Goal: Task Accomplishment & Management: Complete application form

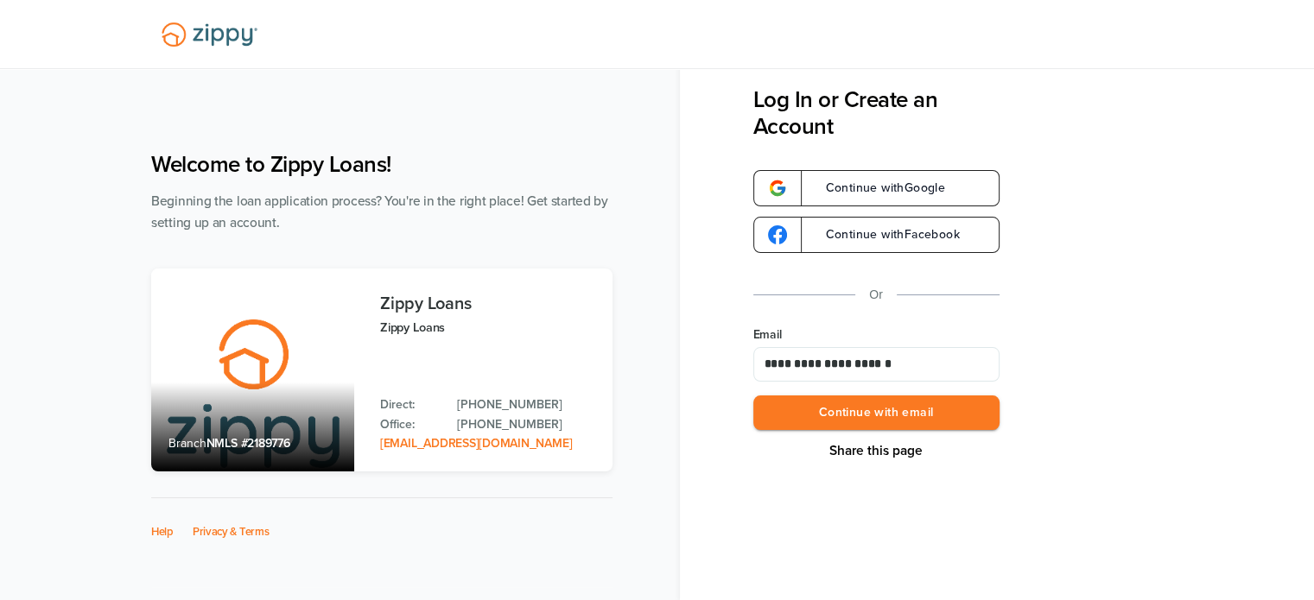
type input "**********"
click at [753, 396] on button "Continue with email" at bounding box center [876, 413] width 246 height 35
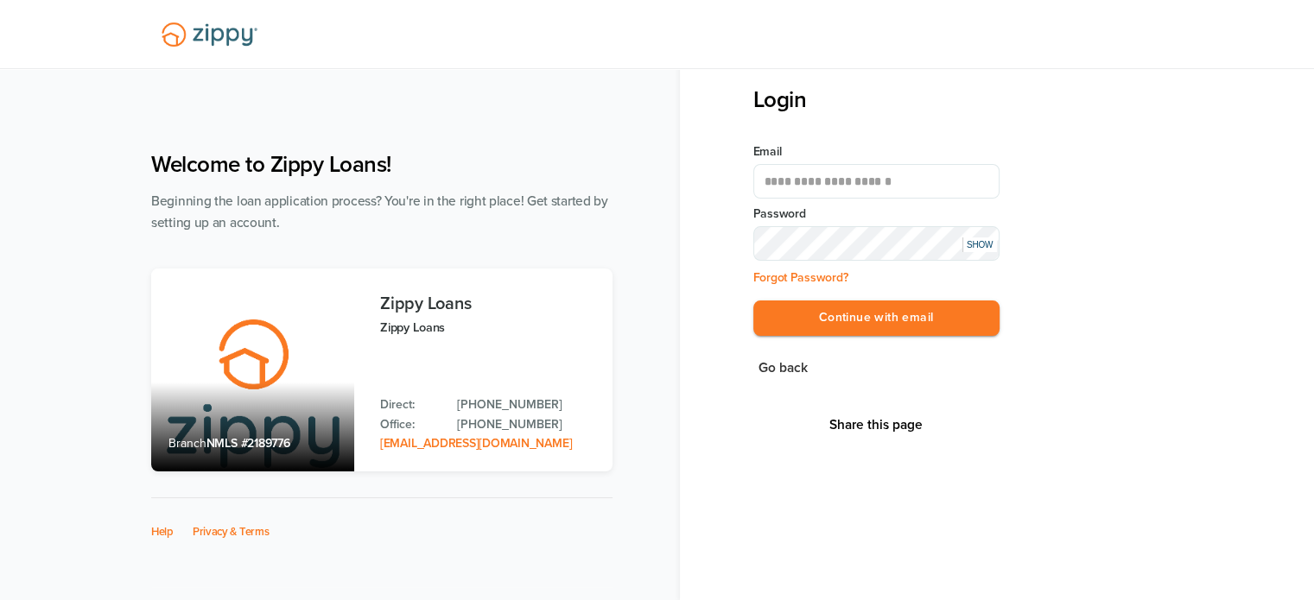
click at [753, 301] on button "Continue with email" at bounding box center [876, 318] width 246 height 35
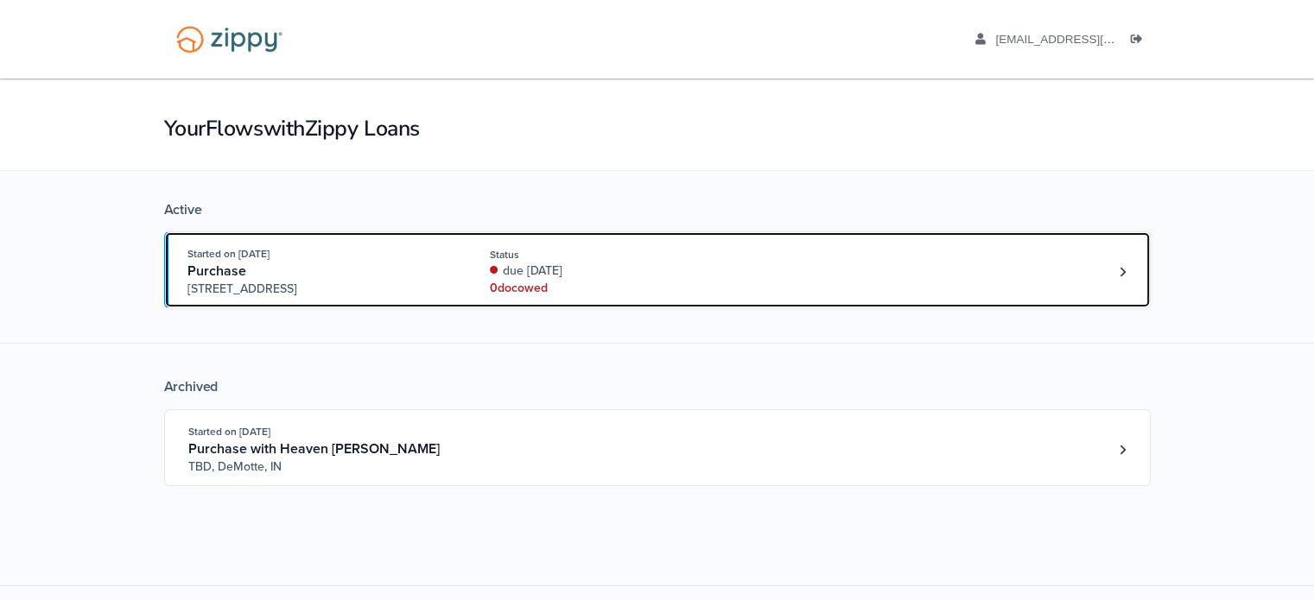
click at [717, 283] on div "0 doc owed" at bounding box center [605, 288] width 231 height 17
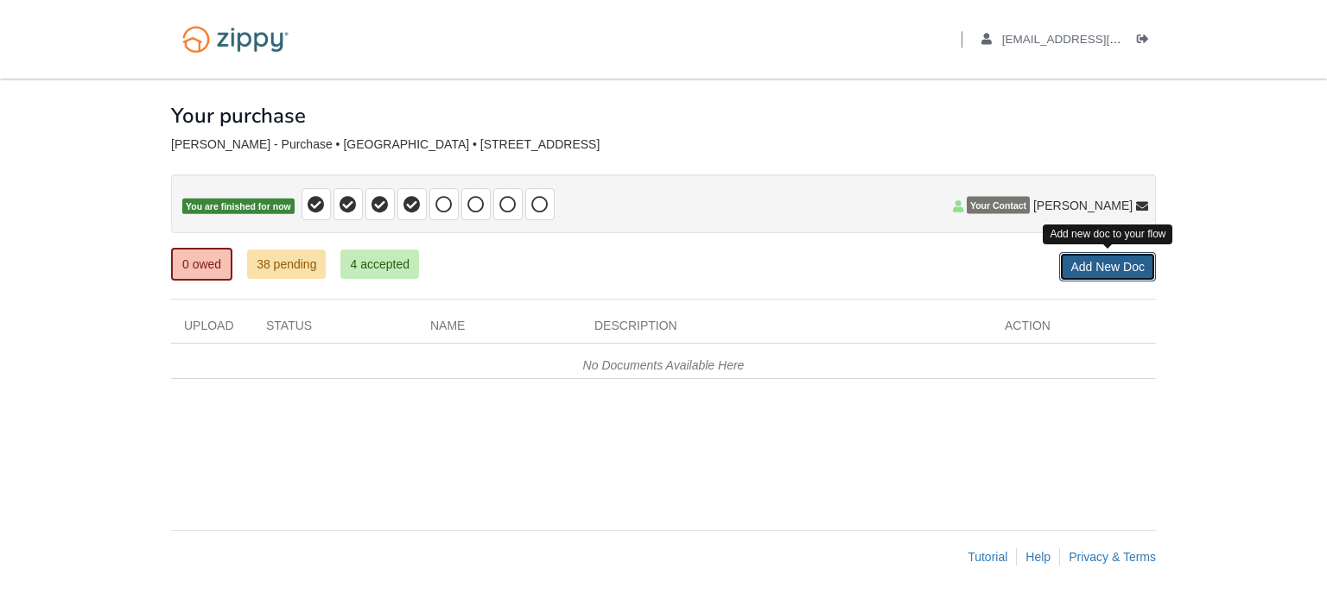
click at [1079, 263] on link "Add New Doc" at bounding box center [1107, 266] width 97 height 29
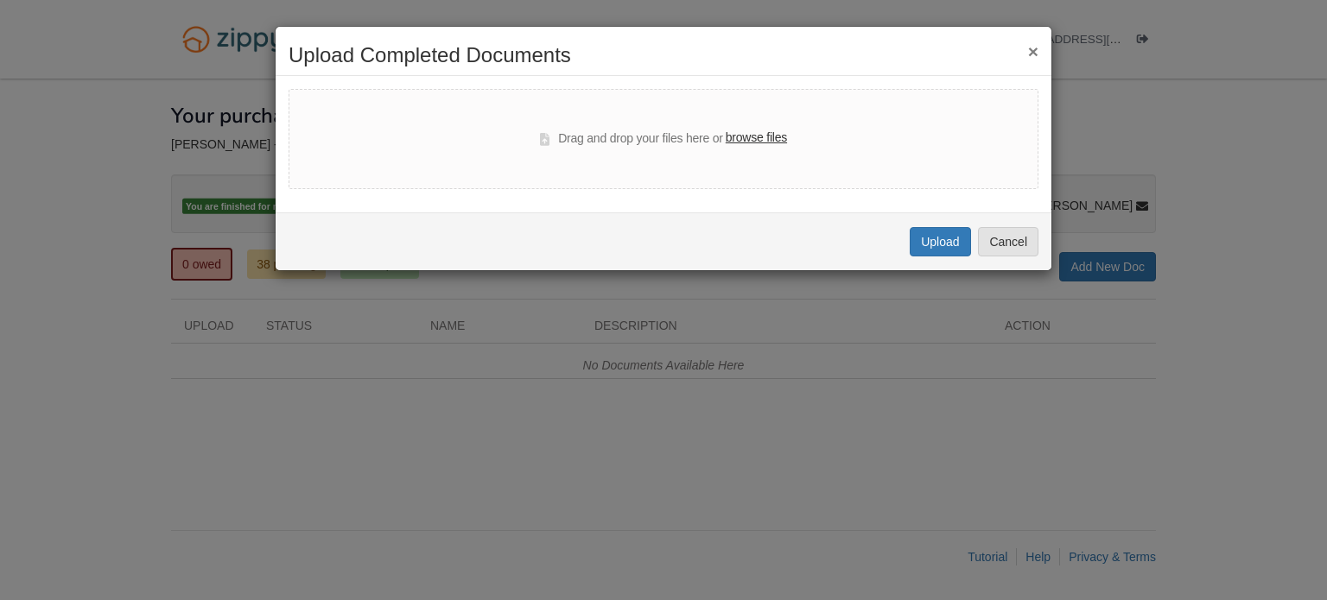
click at [765, 135] on label "browse files" at bounding box center [756, 138] width 61 height 19
click at [0, 0] on input "browse files" at bounding box center [0, 0] width 0 height 0
select select "****"
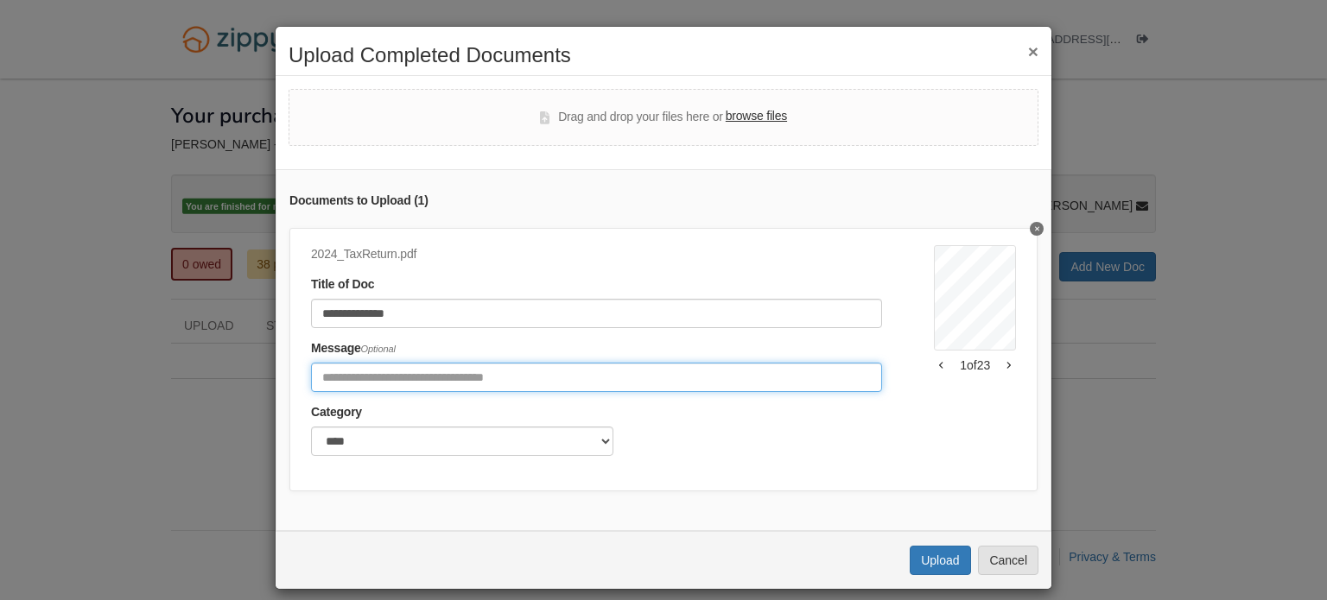
click at [620, 366] on input "Include any comments on this document" at bounding box center [596, 377] width 571 height 29
type input "**********"
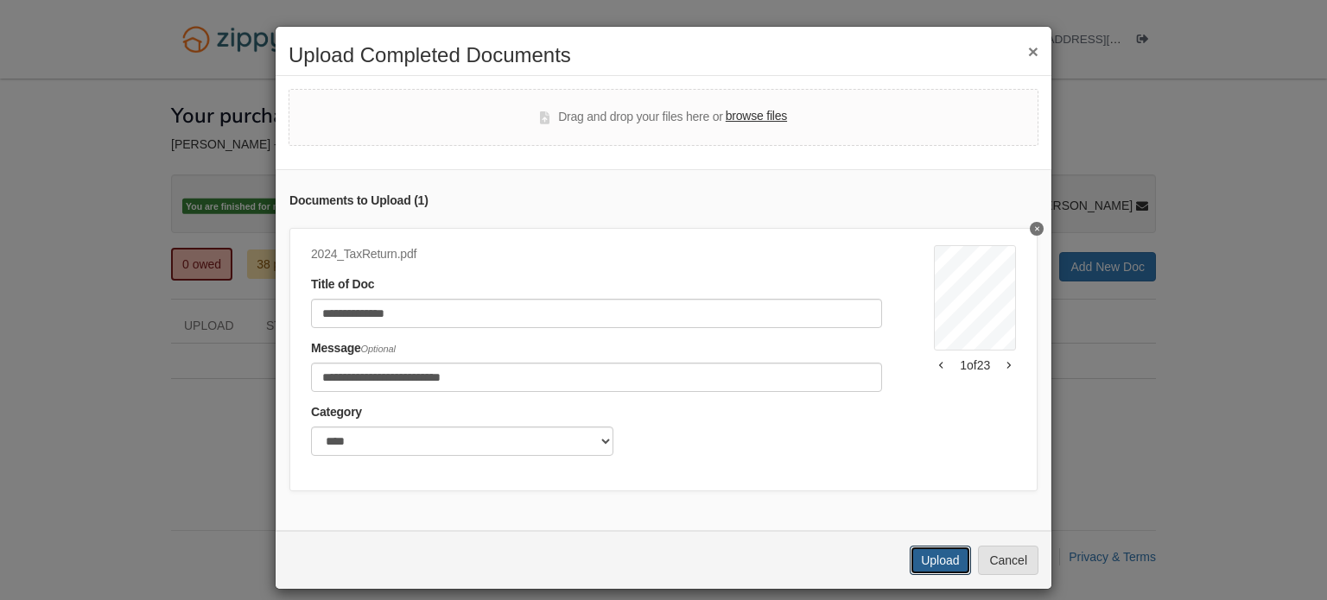
drag, startPoint x: 922, startPoint y: 575, endPoint x: 911, endPoint y: 583, distance: 13.0
click at [921, 575] on button "Upload" at bounding box center [940, 560] width 60 height 29
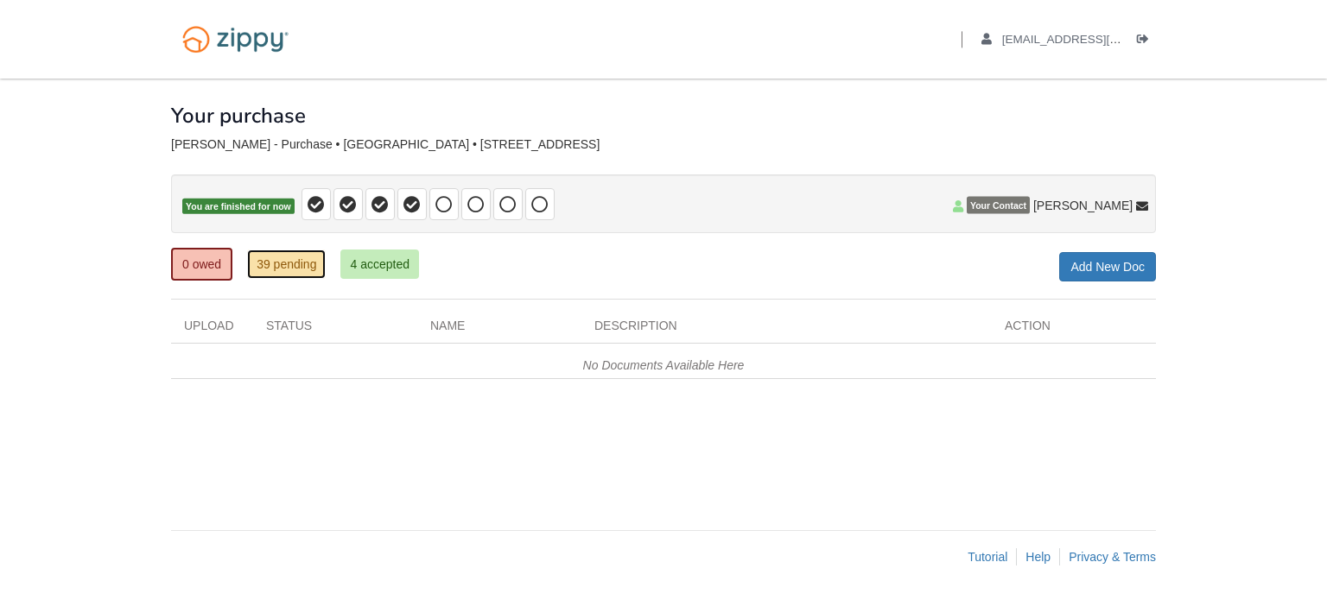
click at [257, 261] on link "39 pending" at bounding box center [286, 264] width 79 height 29
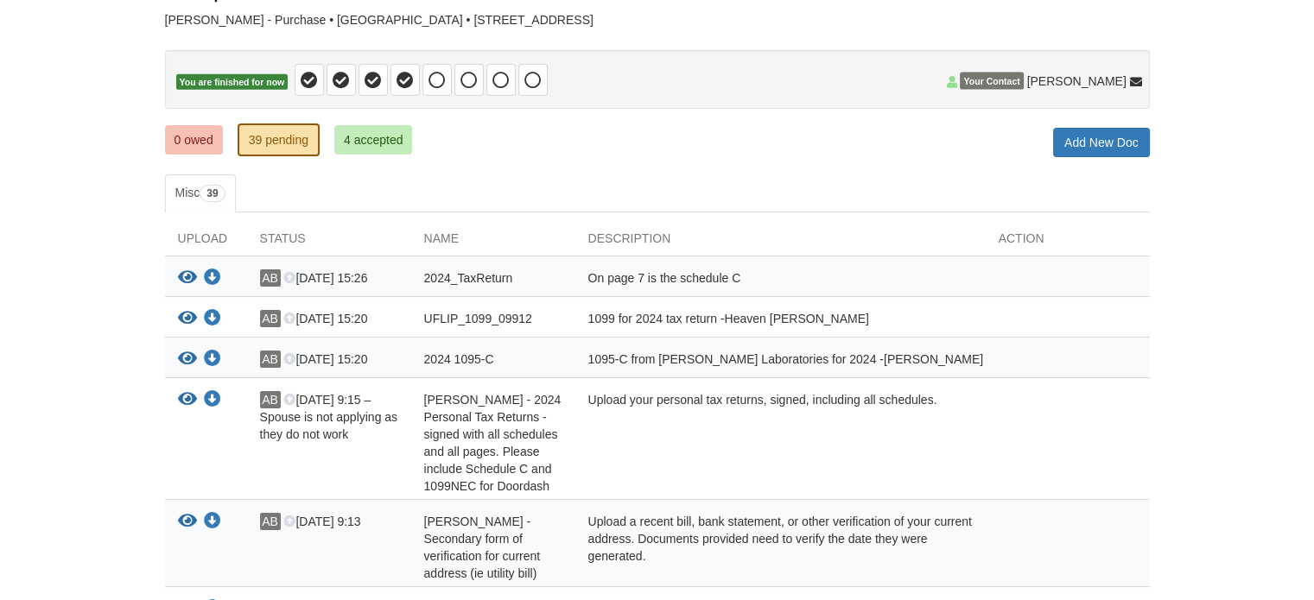
scroll to position [86, 0]
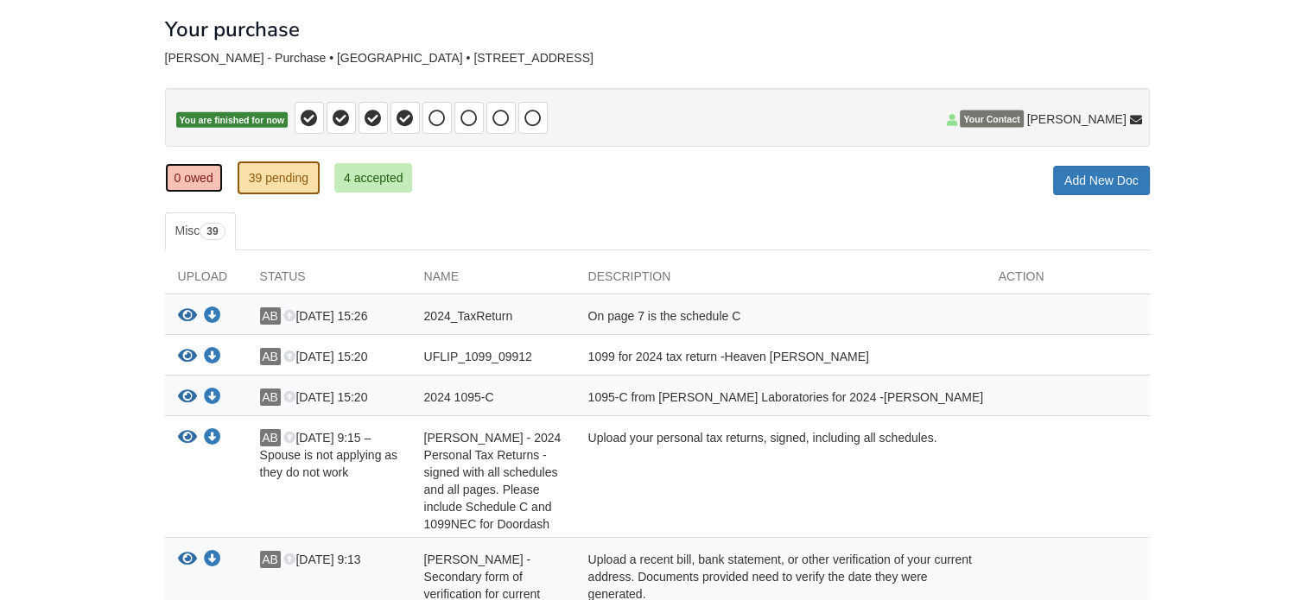
click at [186, 177] on link "0 owed" at bounding box center [194, 177] width 58 height 29
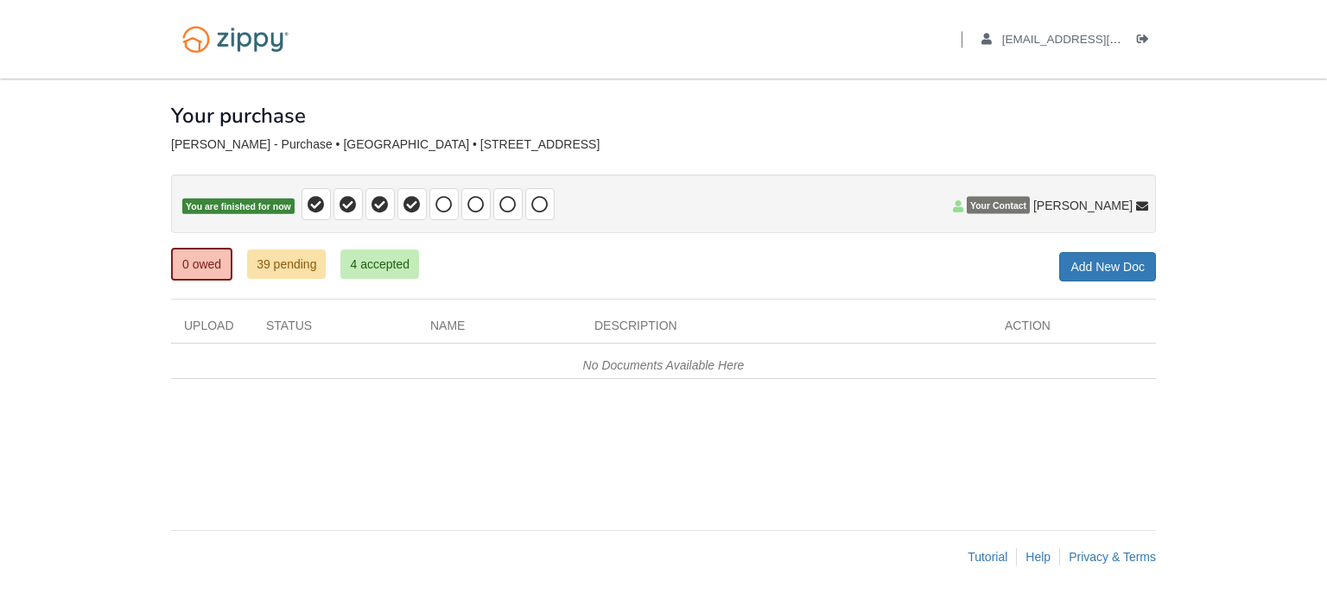
click at [303, 234] on div "× × × Pending Add Document Notice document will be included in the email sent t…" at bounding box center [663, 296] width 985 height 435
click at [299, 266] on link "39 pending" at bounding box center [286, 264] width 79 height 29
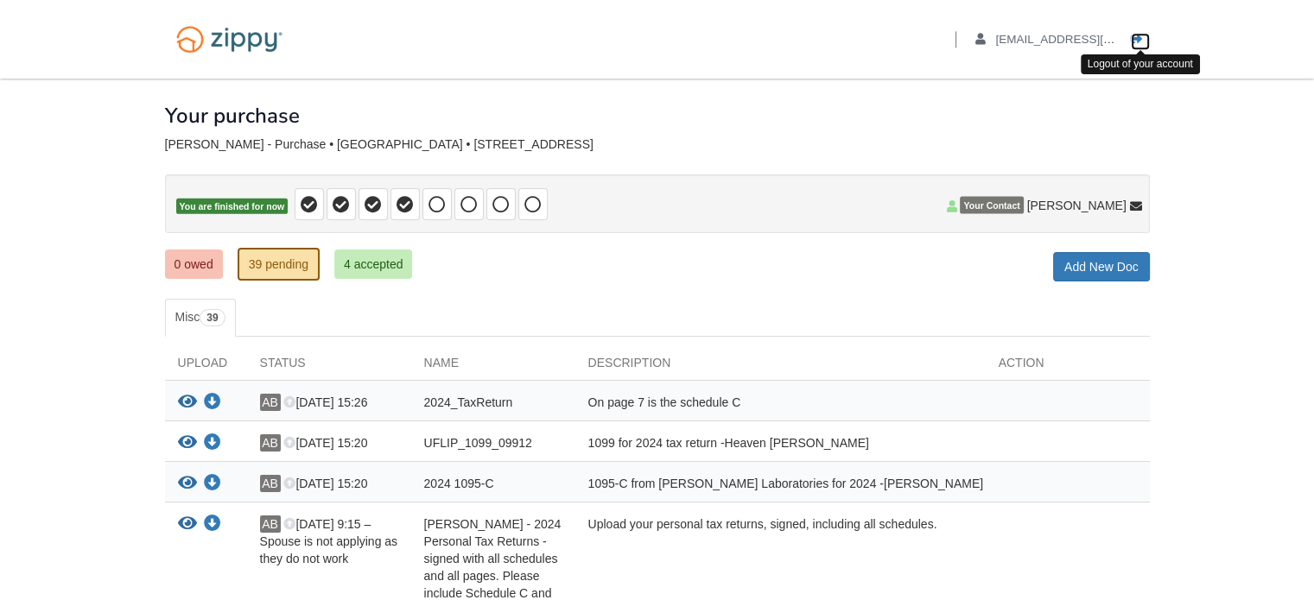
click at [1134, 45] on link "Logout" at bounding box center [1140, 41] width 19 height 17
